Goal: Task Accomplishment & Management: Manage account settings

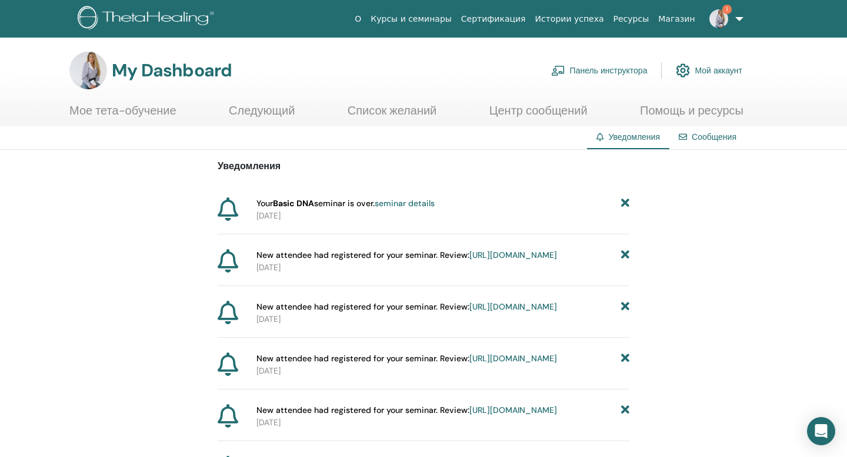
click at [615, 73] on link "Панель инструктора" at bounding box center [599, 71] width 96 height 26
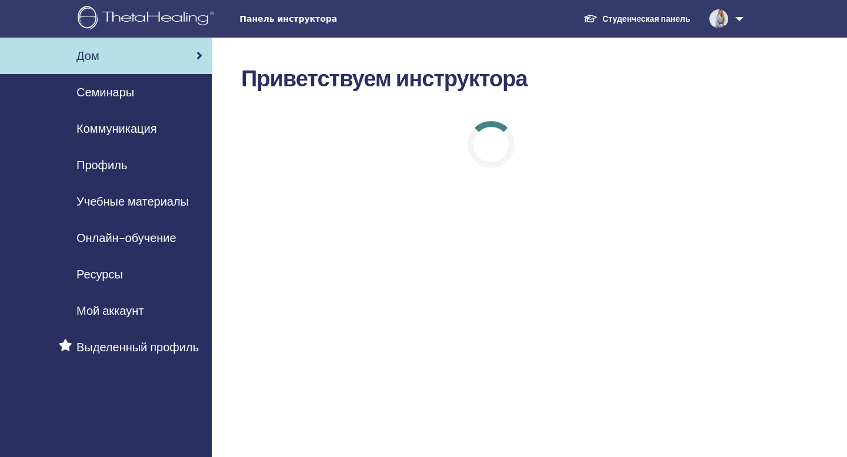
click at [149, 55] on div "Дом" at bounding box center [105, 56] width 193 height 18
click at [144, 95] on div "Семинары" at bounding box center [105, 92] width 193 height 18
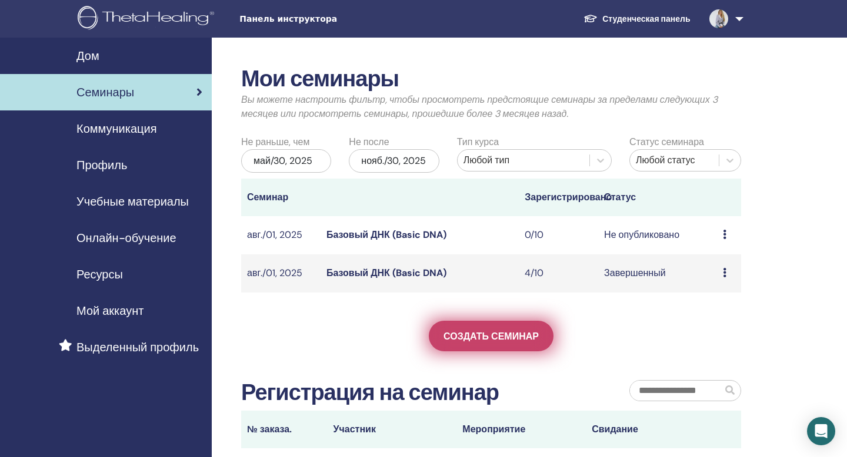
click at [516, 336] on span "Создать семинар" at bounding box center [490, 336] width 95 height 12
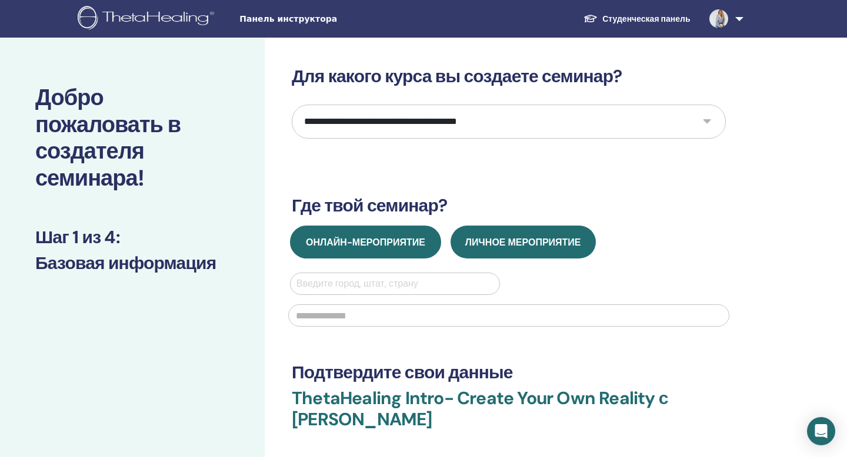
click at [414, 250] on button "Онлайн-мероприятие" at bounding box center [365, 242] width 151 height 33
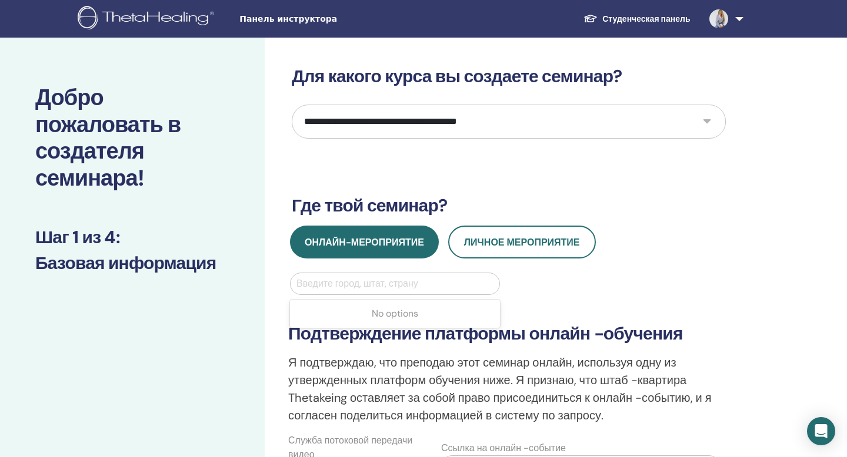
click at [421, 285] on div at bounding box center [394, 284] width 197 height 16
type input "*"
type input "******"
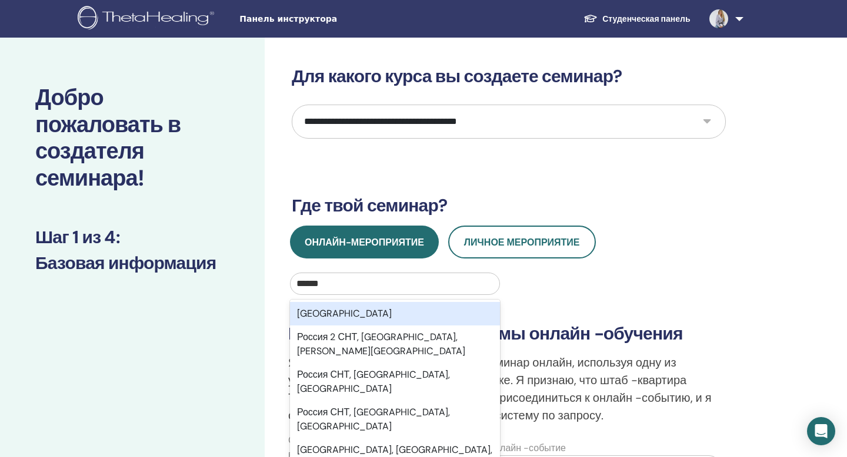
click at [416, 314] on div "Россия" at bounding box center [395, 314] width 210 height 24
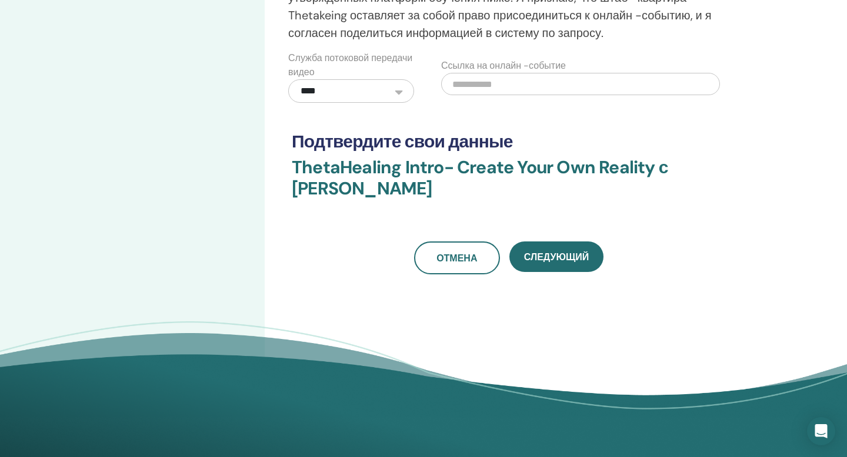
scroll to position [397, 0]
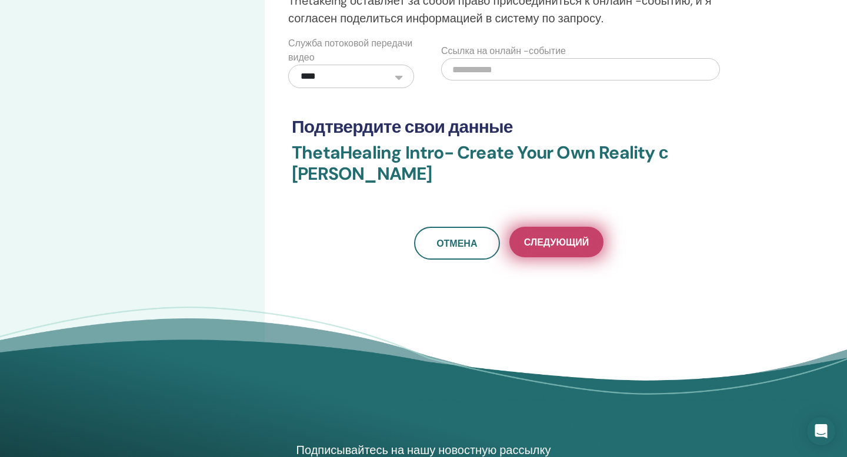
click at [542, 238] on span "Следующий" at bounding box center [556, 242] width 65 height 12
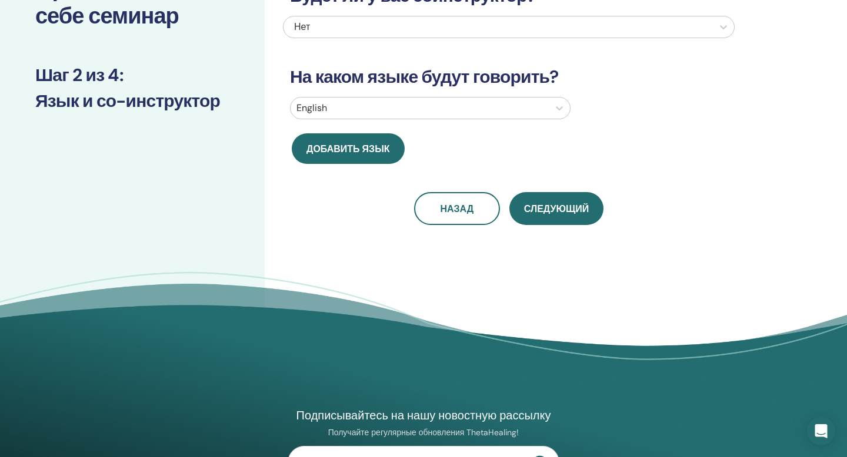
scroll to position [0, 0]
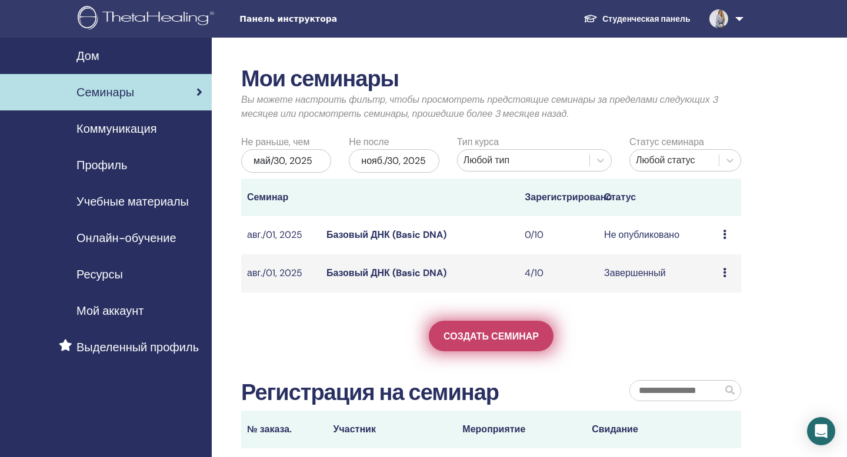
click at [452, 343] on link "Создать семинар" at bounding box center [491, 336] width 125 height 31
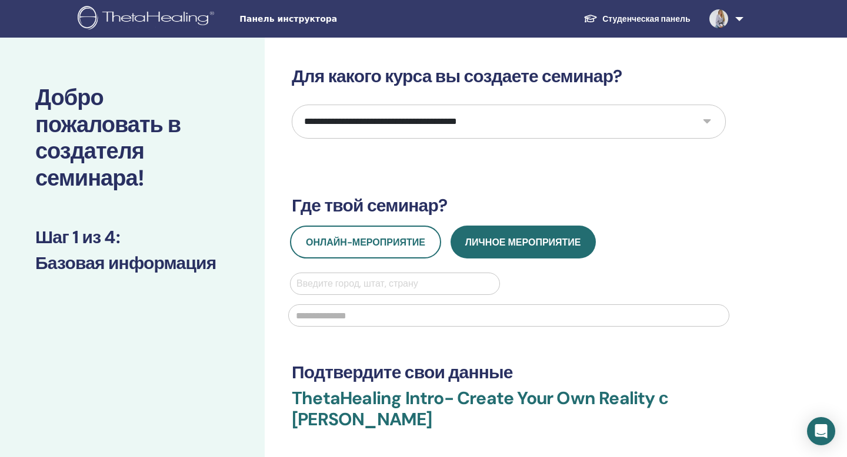
click at [455, 135] on select "**********" at bounding box center [509, 122] width 434 height 34
select select "*"
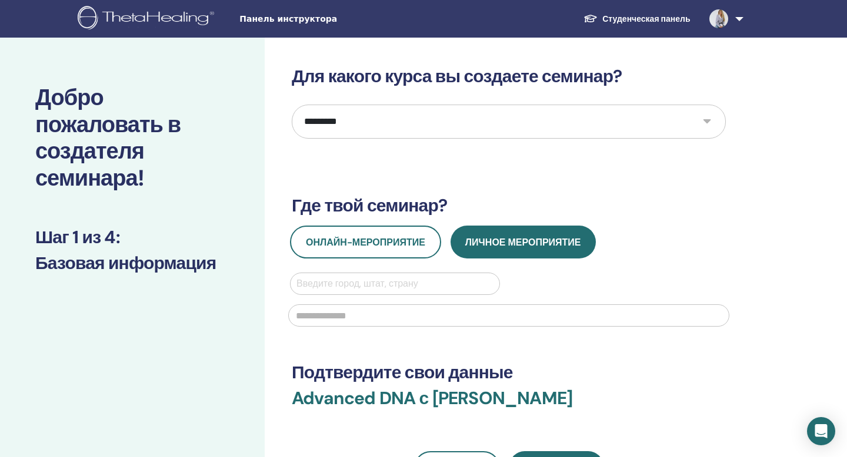
click at [396, 285] on div at bounding box center [394, 284] width 197 height 16
type input "******"
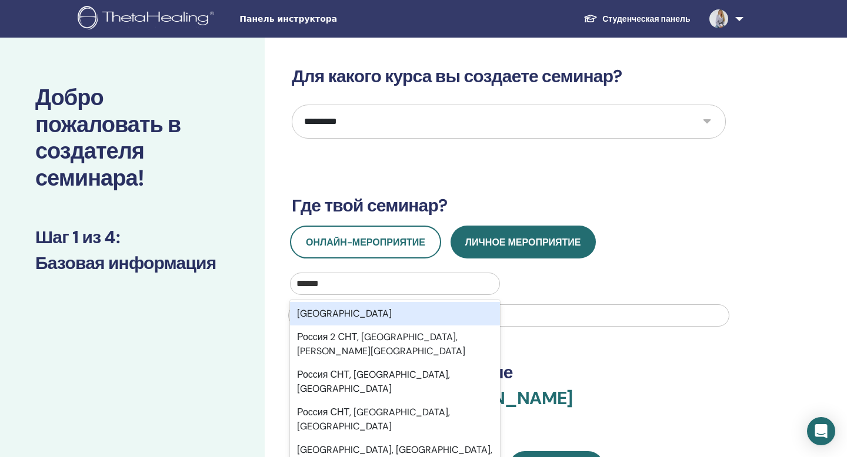
click at [395, 306] on div "[GEOGRAPHIC_DATA]" at bounding box center [395, 314] width 210 height 24
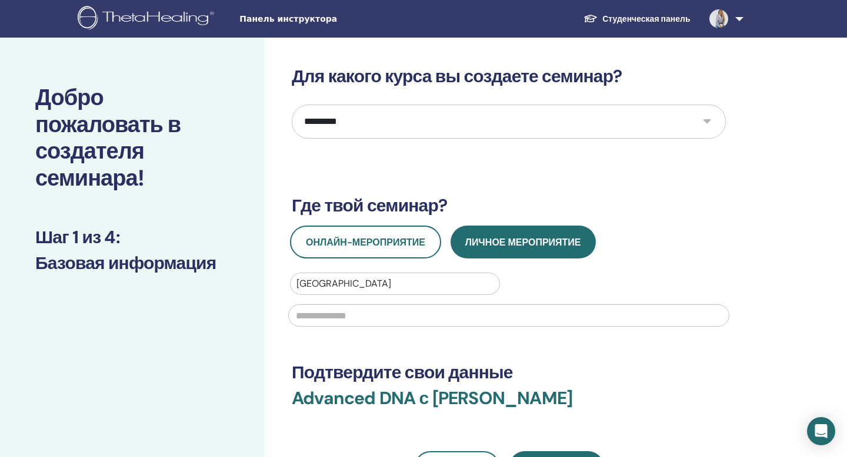
click at [393, 324] on input "text" at bounding box center [508, 316] width 441 height 22
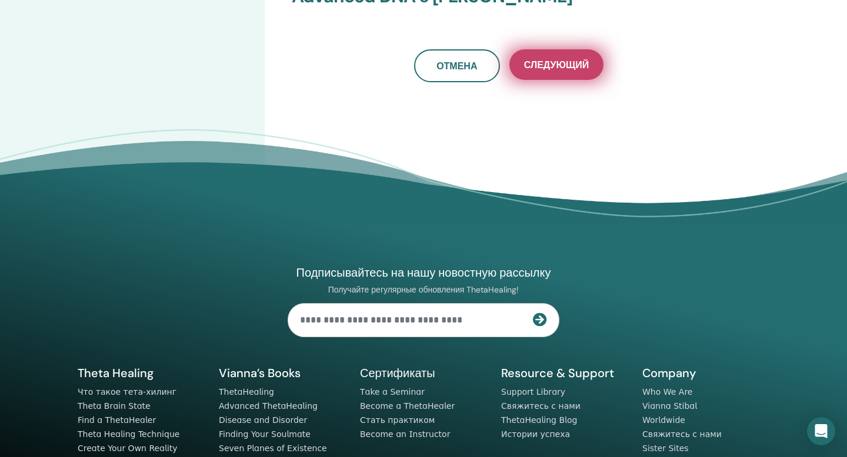
type input "*******"
click at [555, 63] on span "Следующий" at bounding box center [556, 65] width 65 height 12
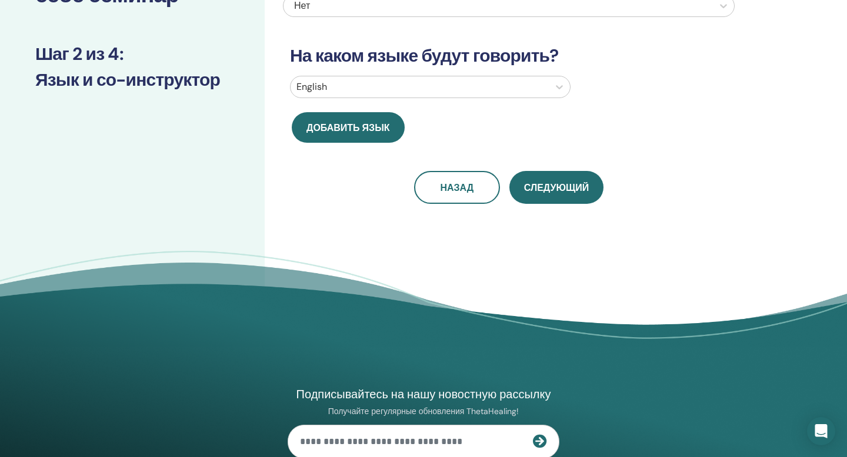
scroll to position [126, 0]
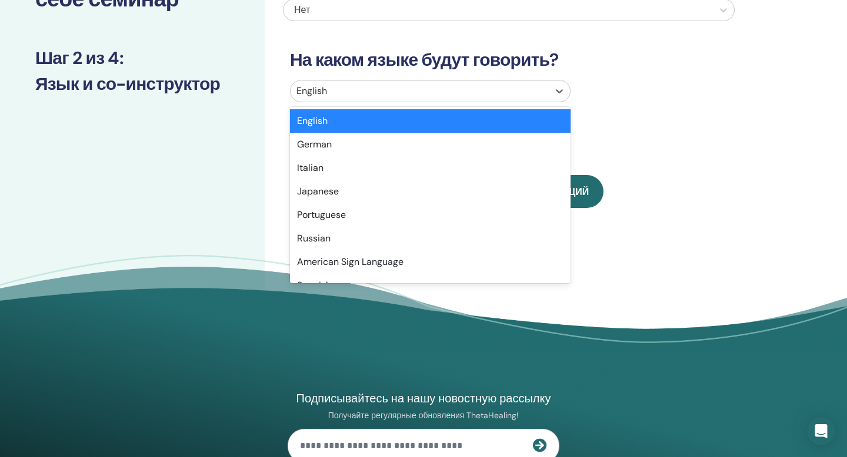
click at [528, 95] on div at bounding box center [419, 91] width 246 height 16
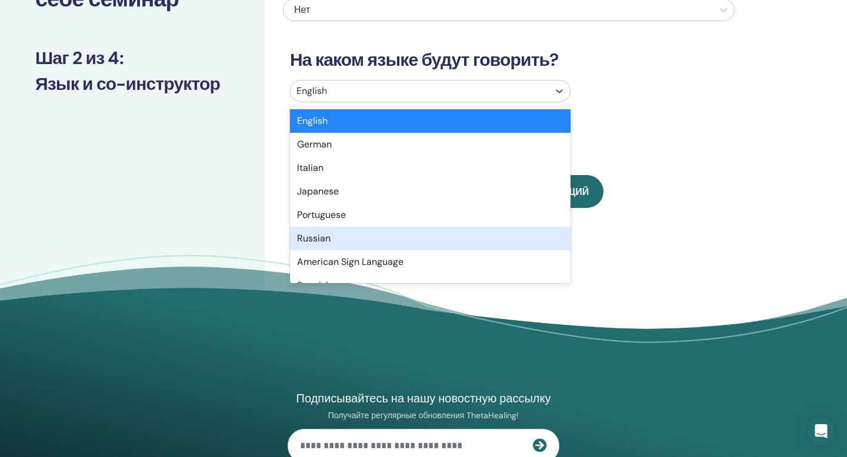
click at [460, 233] on div "Russian" at bounding box center [430, 239] width 280 height 24
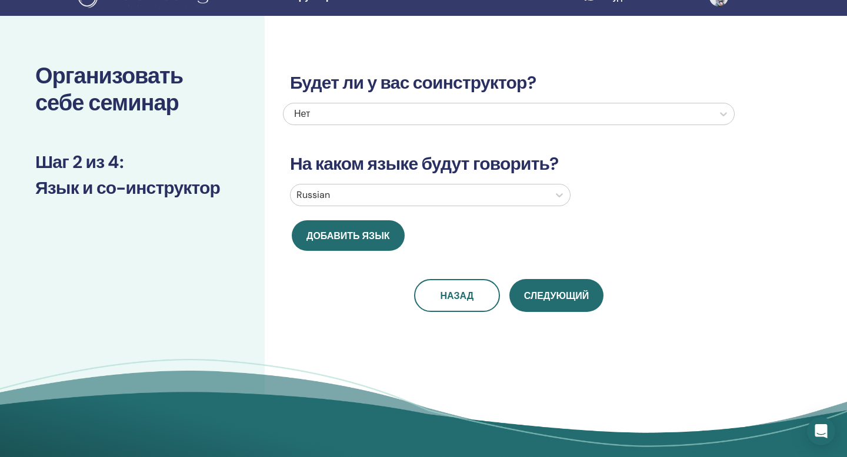
scroll to position [0, 0]
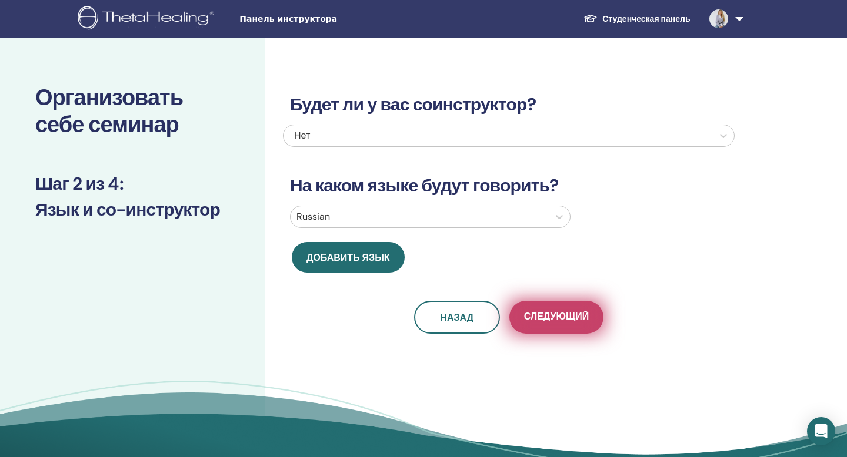
click at [555, 322] on span "Следующий" at bounding box center [556, 317] width 65 height 15
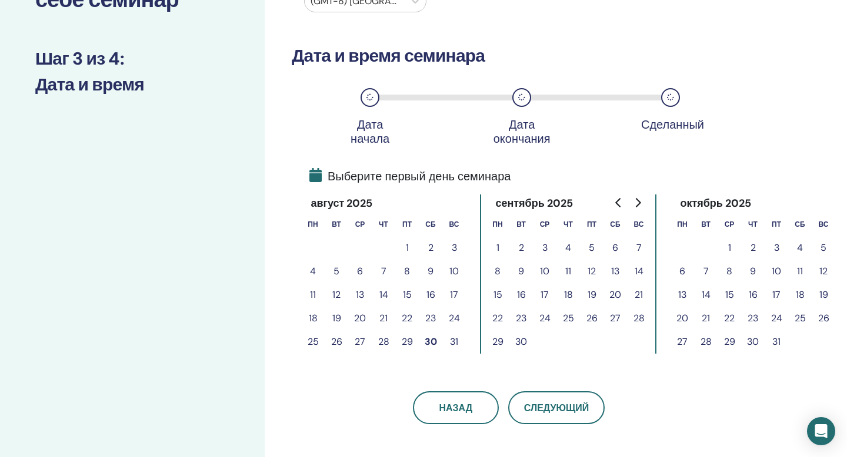
scroll to position [130, 0]
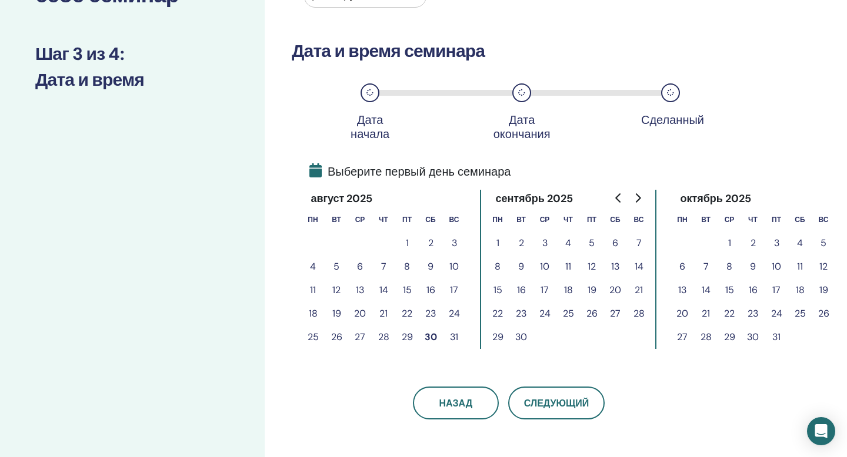
click at [406, 340] on button "29" at bounding box center [407, 338] width 24 height 24
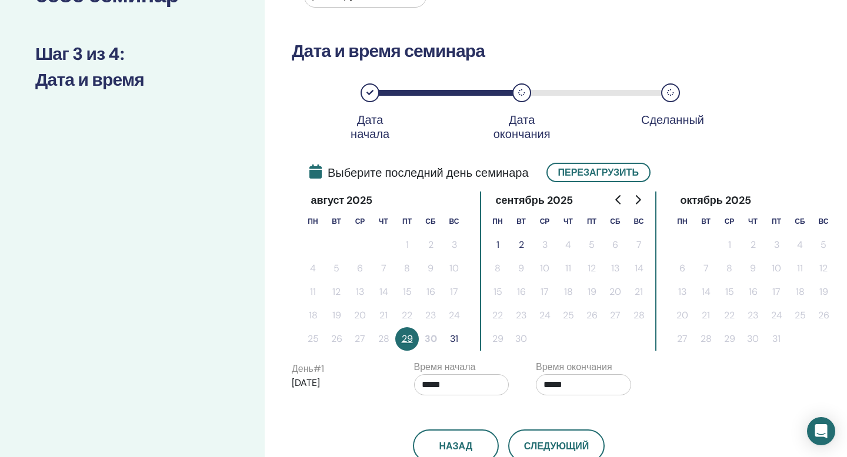
click at [451, 343] on button "31" at bounding box center [454, 339] width 24 height 24
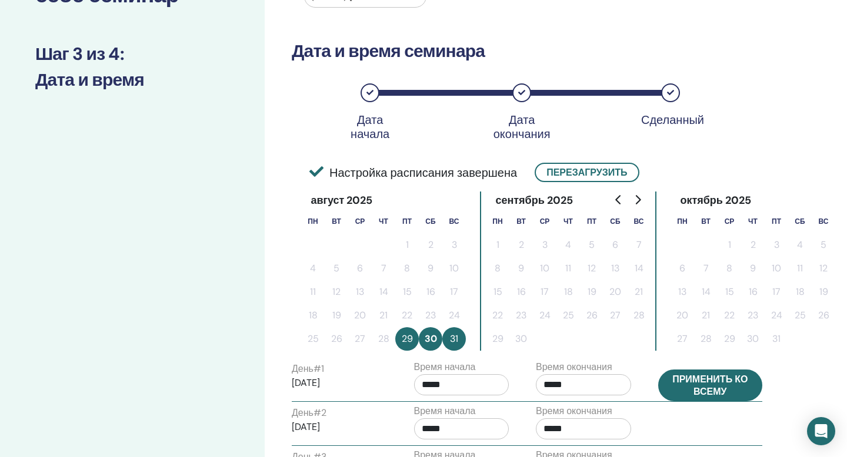
click at [695, 395] on button "Применить ко всему" at bounding box center [710, 386] width 105 height 32
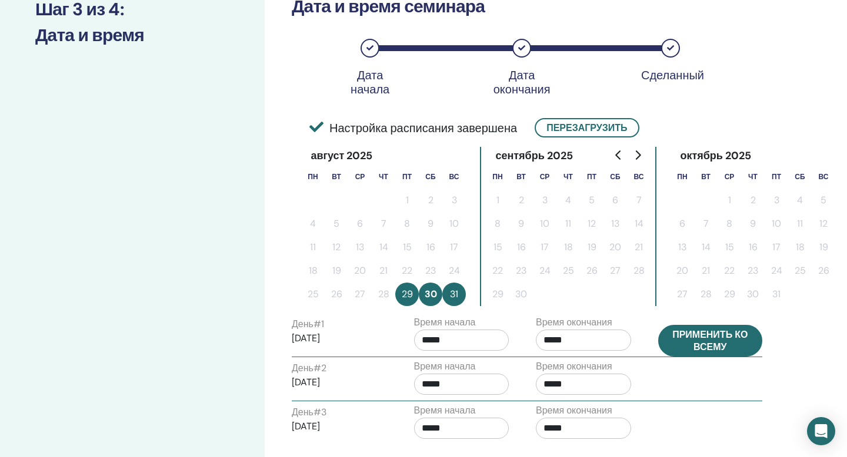
scroll to position [184, 0]
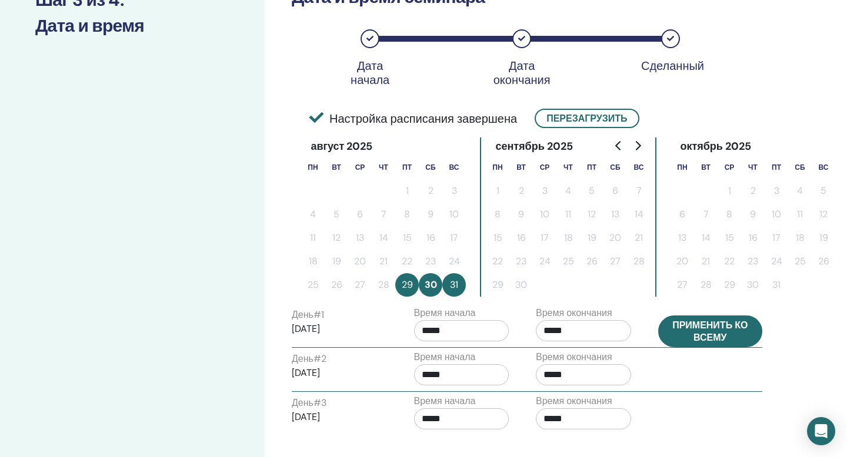
click at [695, 343] on button "Применить ко всему" at bounding box center [710, 332] width 105 height 32
click at [693, 340] on button "Применить ко всему" at bounding box center [710, 332] width 105 height 32
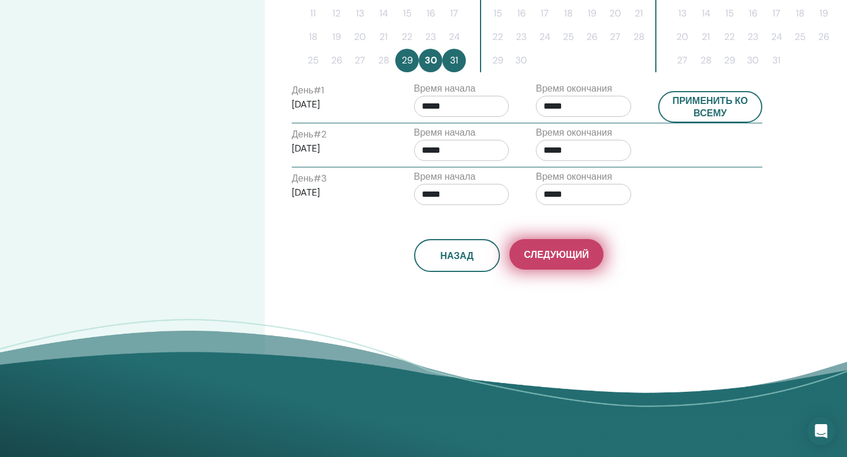
click at [589, 260] on button "Следующий" at bounding box center [556, 254] width 94 height 31
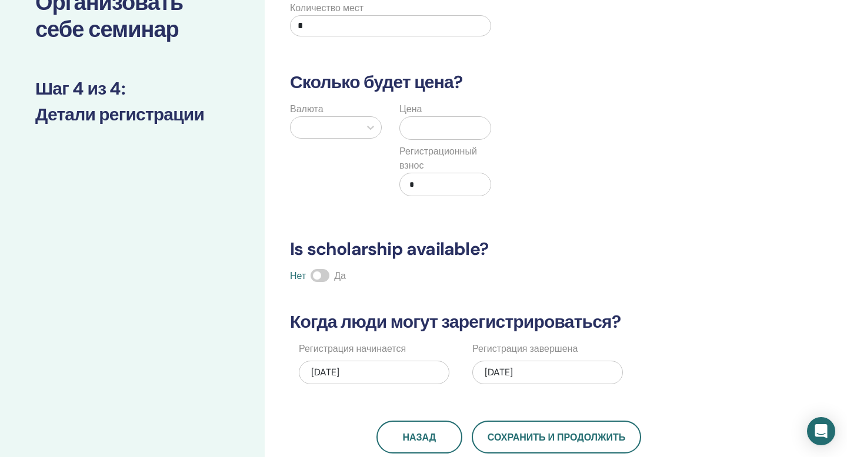
scroll to position [45, 0]
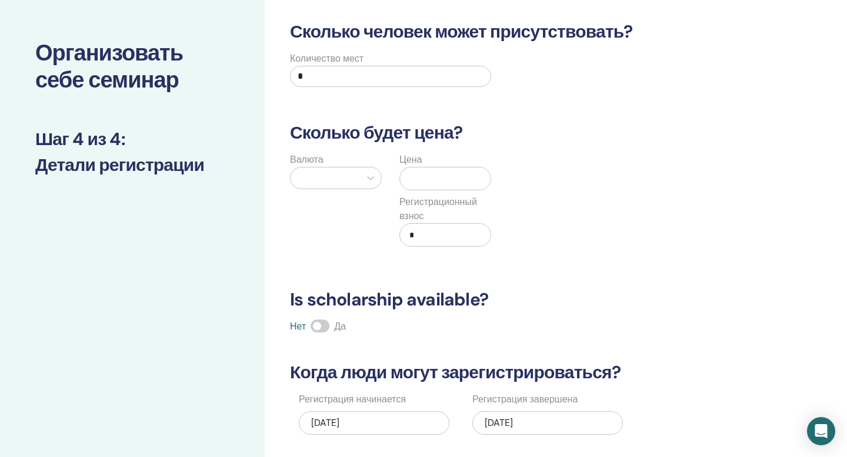
click at [337, 180] on div at bounding box center [325, 178] width 58 height 16
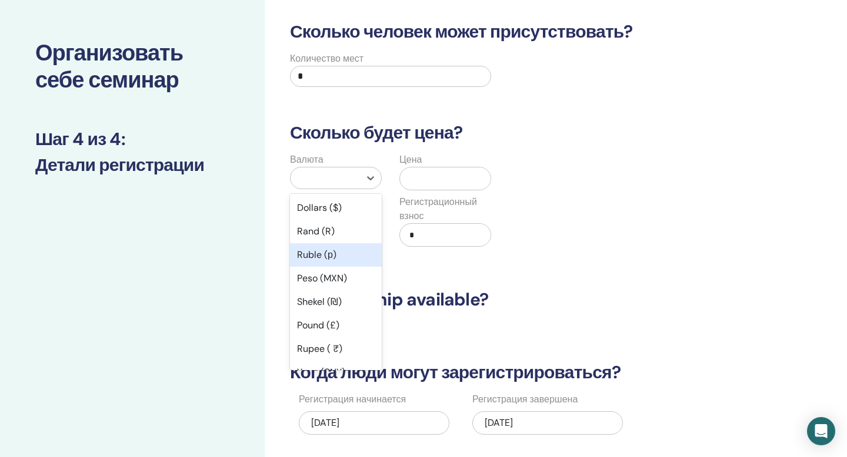
click at [324, 252] on div "Ruble (р)" at bounding box center [336, 255] width 92 height 24
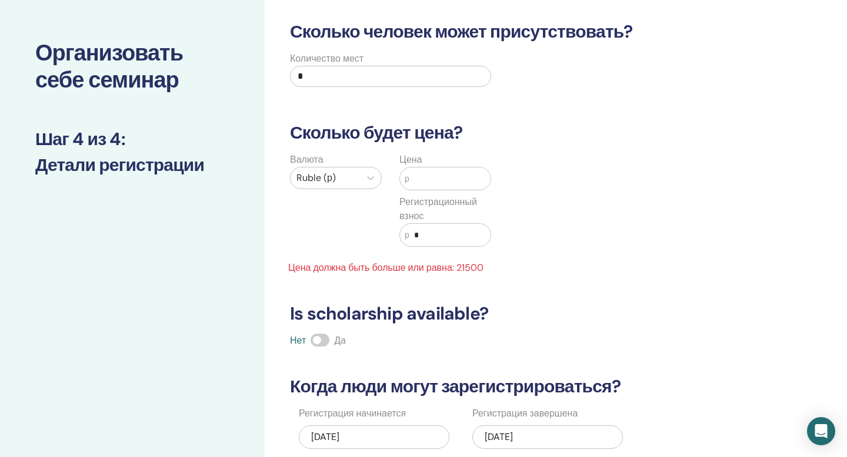
click at [423, 185] on input "text" at bounding box center [449, 179] width 81 height 22
type input "*"
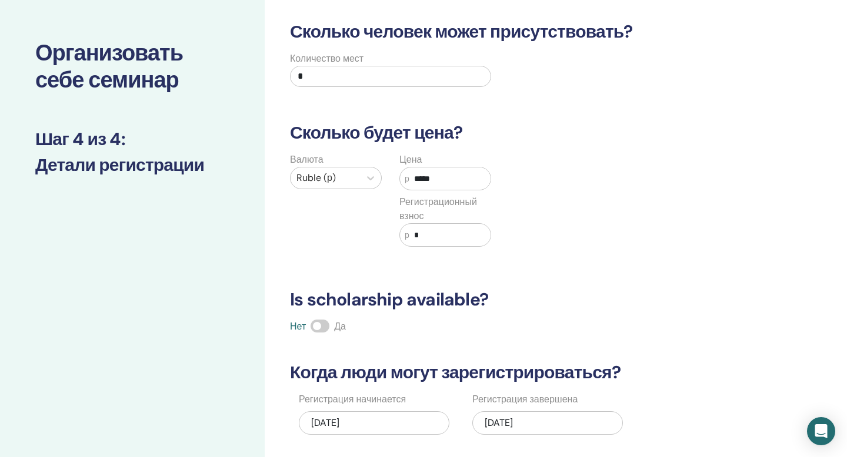
type input "*****"
click at [423, 233] on input "*" at bounding box center [449, 235] width 81 height 22
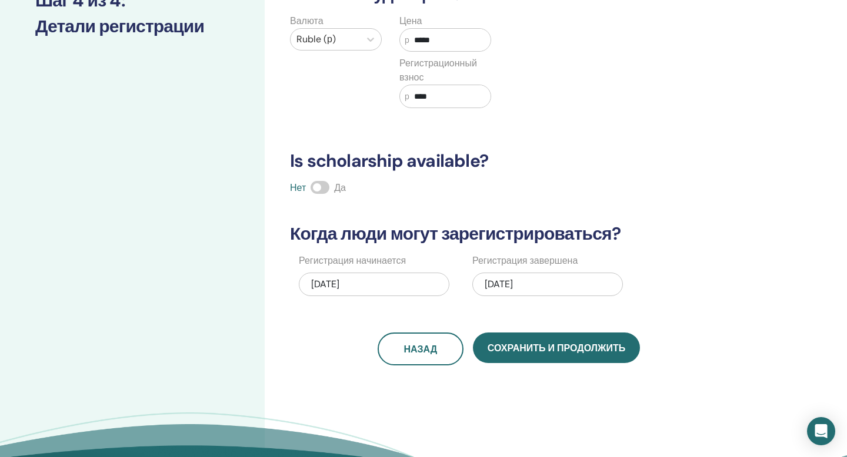
scroll to position [190, 0]
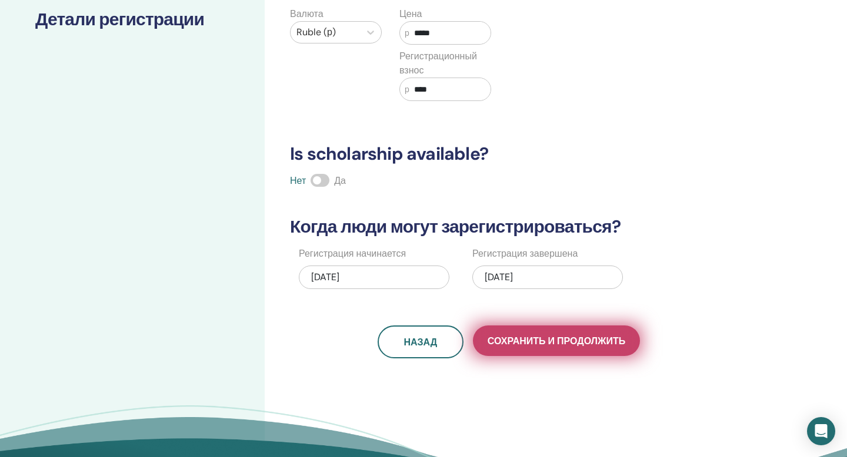
type input "****"
click at [504, 348] on button "Сохранить и продолжить" at bounding box center [556, 341] width 167 height 31
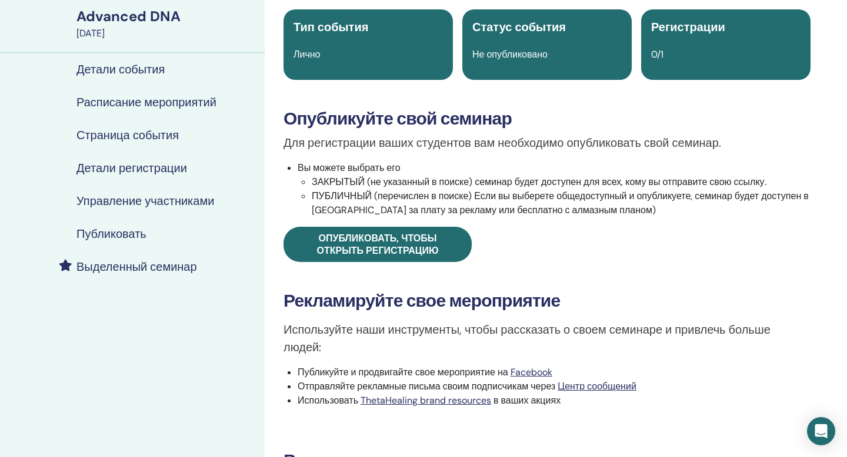
scroll to position [101, 0]
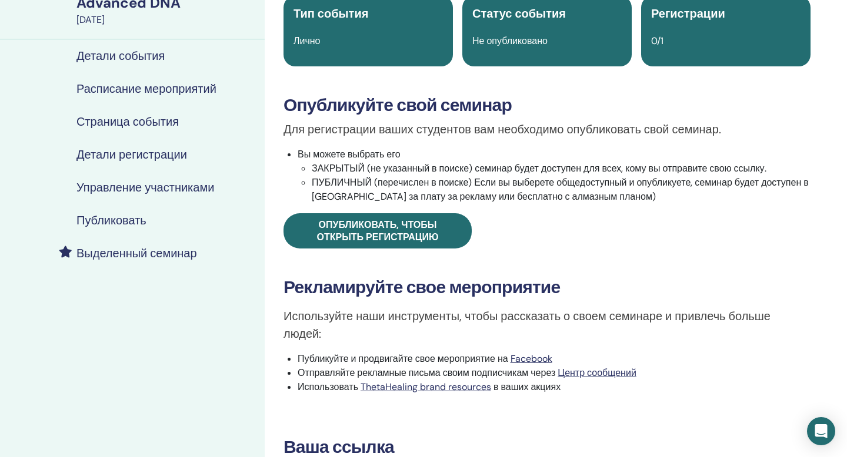
click at [422, 259] on div "Advanced DNA Тип события Лично Статус события Не опубликовано Регистрации 0/1 О…" at bounding box center [547, 236] width 550 height 543
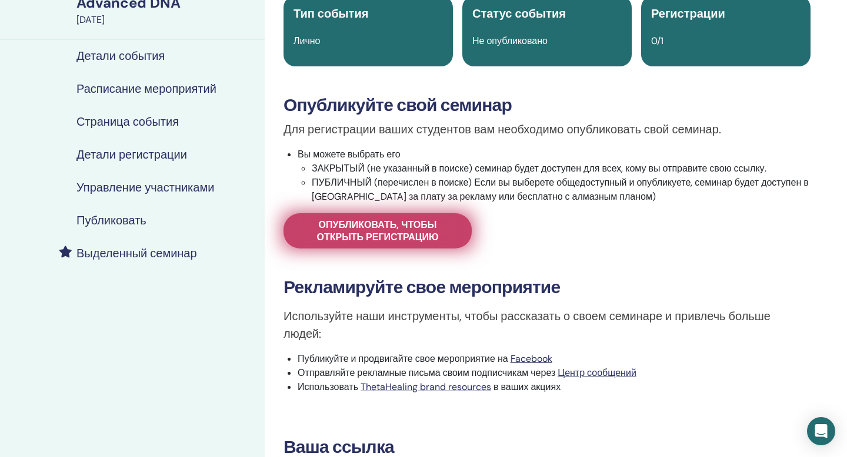
click at [416, 227] on span "Опубликовать, чтобы открыть регистрацию" at bounding box center [377, 231] width 159 height 25
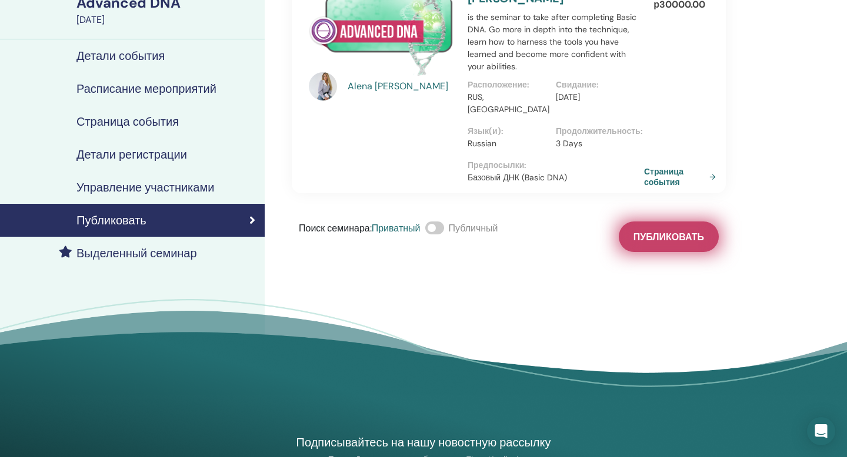
click at [687, 237] on button "Публиковать" at bounding box center [668, 237] width 100 height 31
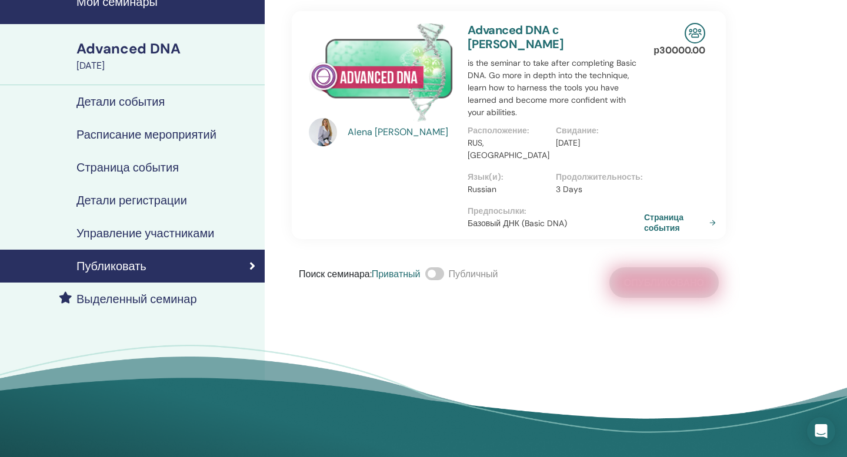
scroll to position [55, 0]
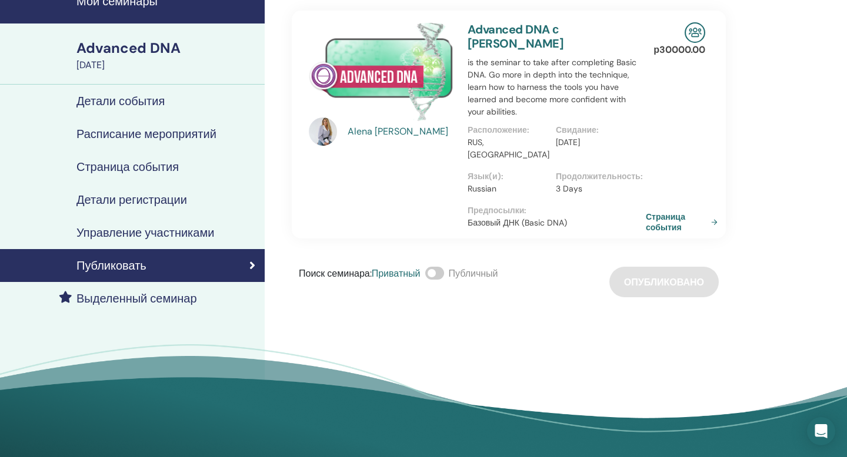
click at [662, 213] on link "Страница события" at bounding box center [683, 222] width 76 height 21
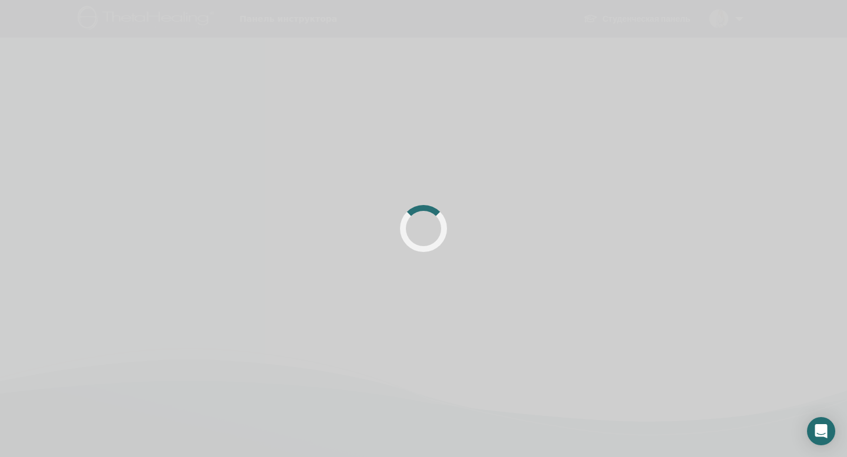
scroll to position [55, 0]
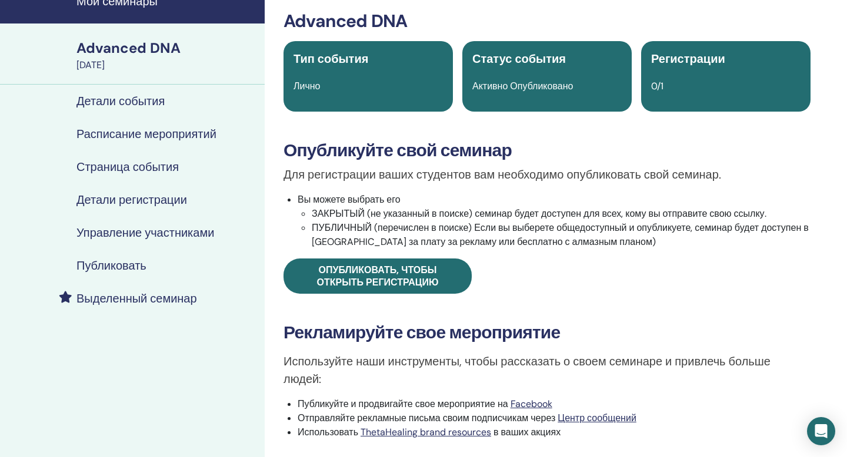
scroll to position [101, 0]
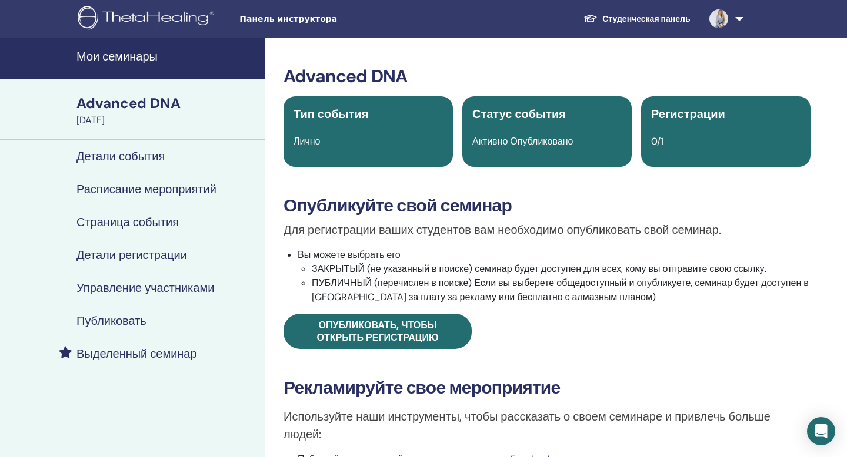
scroll to position [101, 0]
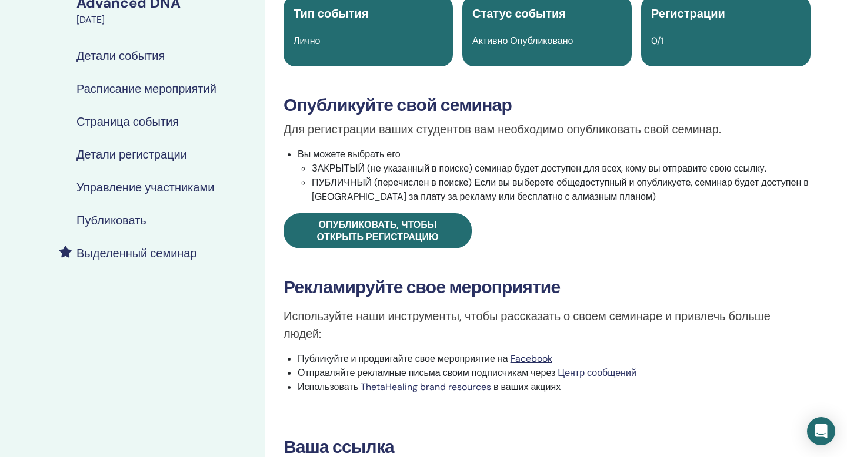
click at [108, 195] on h4 "Управление участниками" at bounding box center [145, 187] width 138 height 14
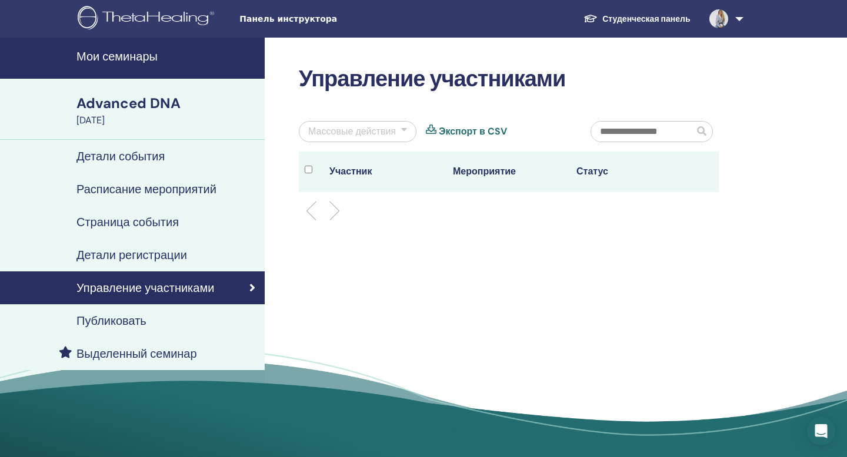
click at [185, 255] on h4 "Детали регистрации" at bounding box center [131, 255] width 111 height 14
